Goal: Task Accomplishment & Management: Complete application form

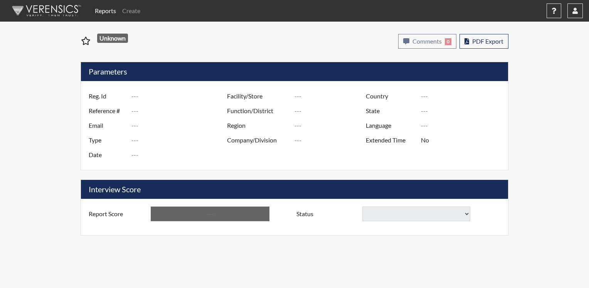
type input "[PERSON_NAME]"
type input "51045"
type input "[EMAIL_ADDRESS][DOMAIN_NAME]"
type input "Corrections Pre-Employment"
type input "[DATE]"
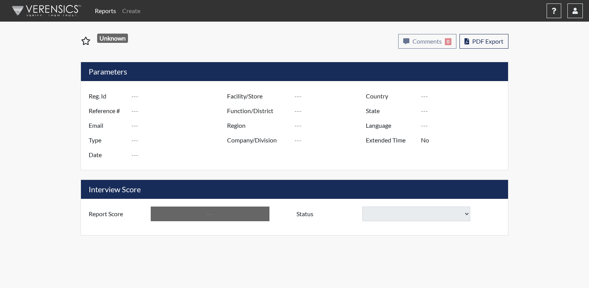
type input "[GEOGRAPHIC_DATA]"
type input "[US_STATE]"
type input "English"
type input "Yes"
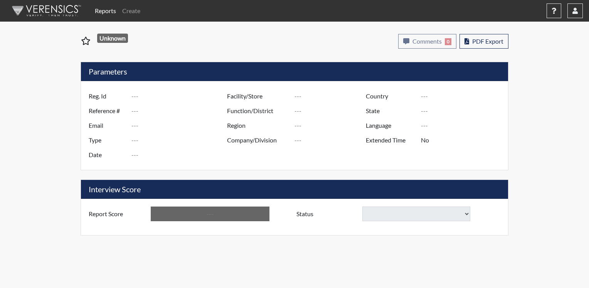
type input "Below Conditions"
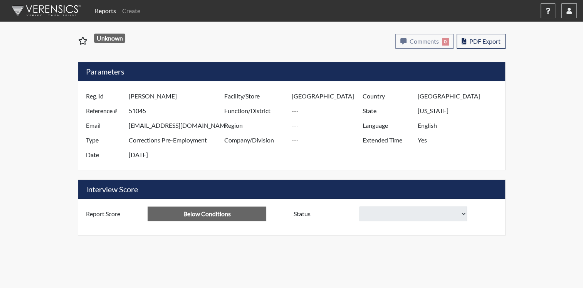
select select
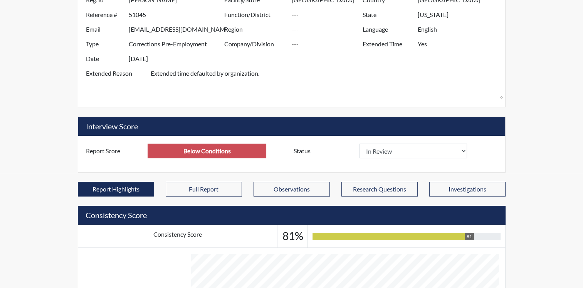
scroll to position [116, 0]
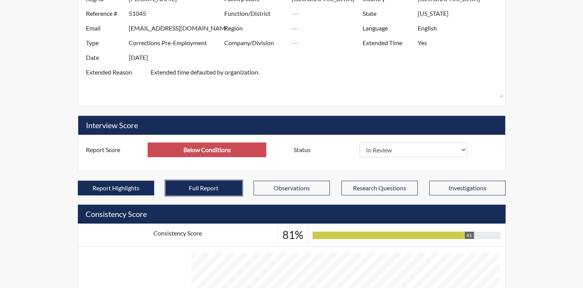
click at [225, 180] on button "Full Report" at bounding box center [204, 187] width 76 height 15
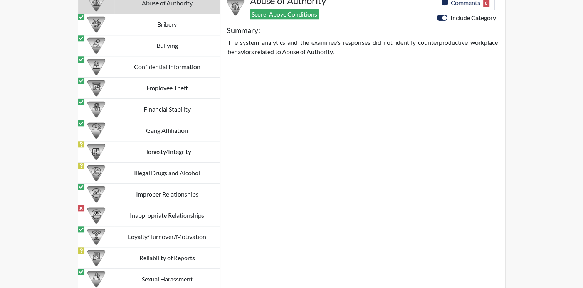
scroll to position [803, 0]
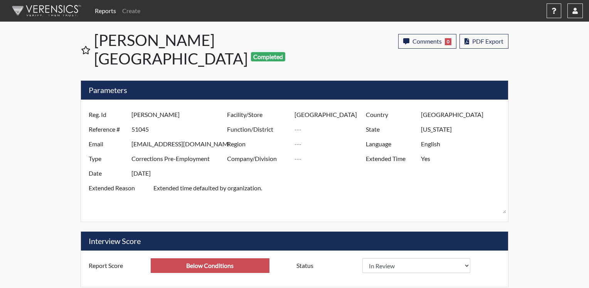
select select
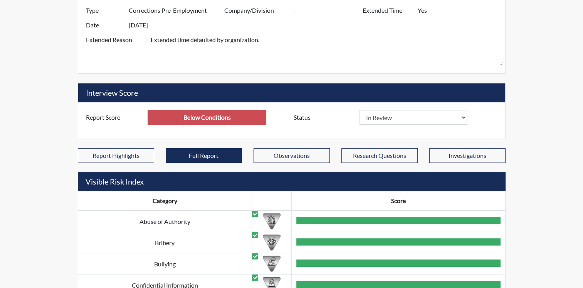
scroll to position [71, 0]
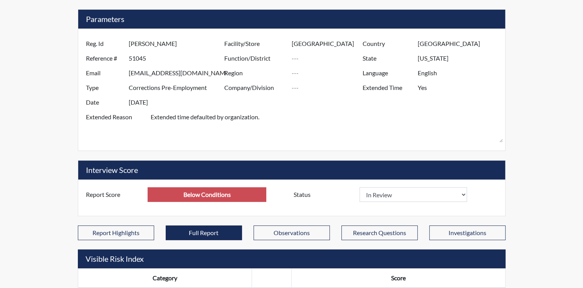
drag, startPoint x: 580, startPoint y: 229, endPoint x: 383, endPoint y: 116, distance: 226.2
click at [383, 116] on textarea "Extended time defaulted by organization." at bounding box center [327, 125] width 353 height 33
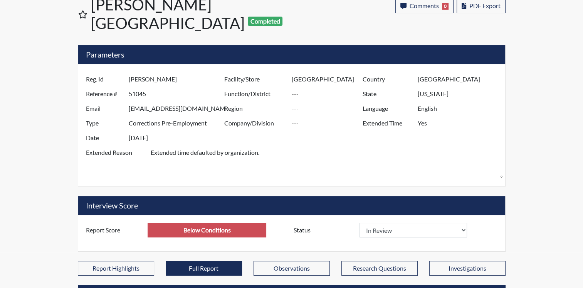
scroll to position [77, 0]
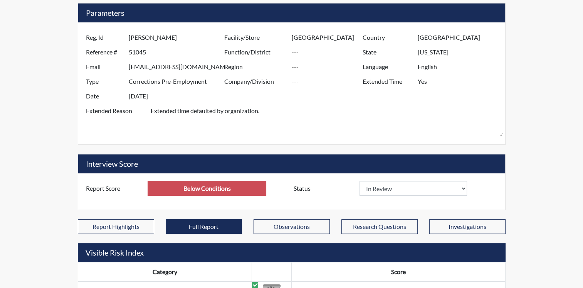
drag, startPoint x: 537, startPoint y: 203, endPoint x: 532, endPoint y: 205, distance: 5.2
